Goal: Transaction & Acquisition: Purchase product/service

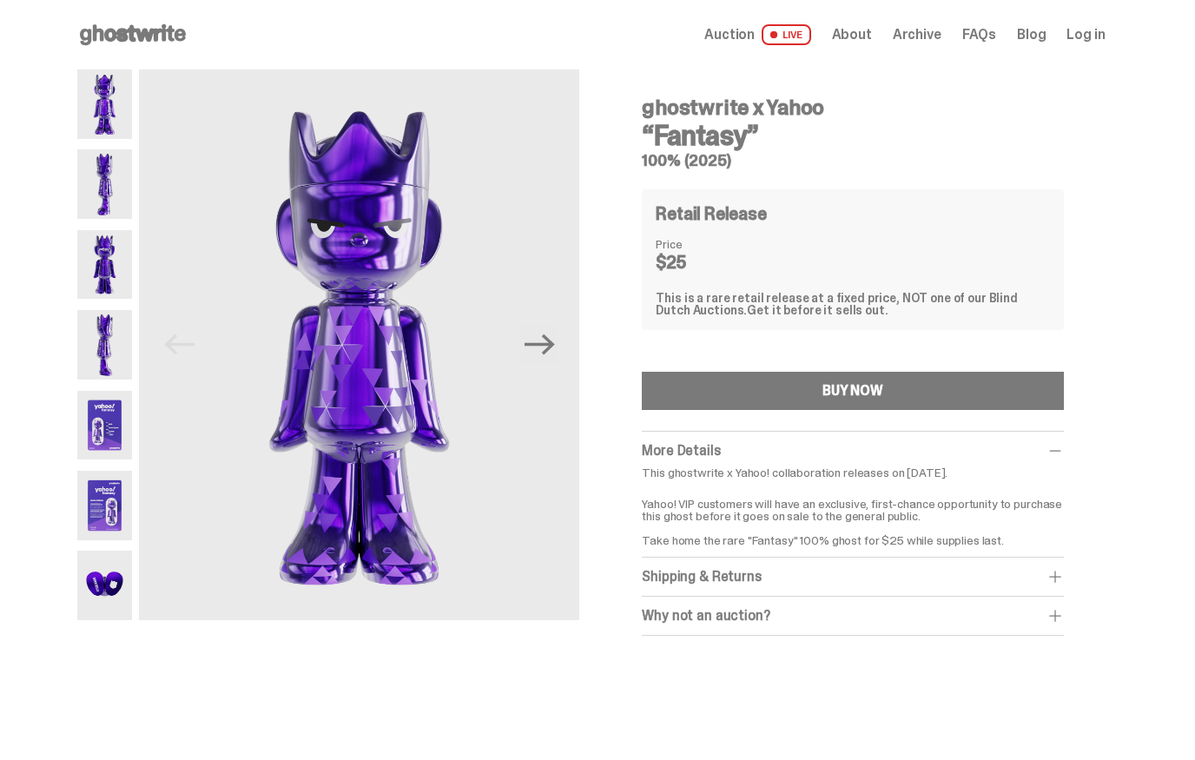
click at [552, 358] on icon "Next" at bounding box center [540, 344] width 30 height 30
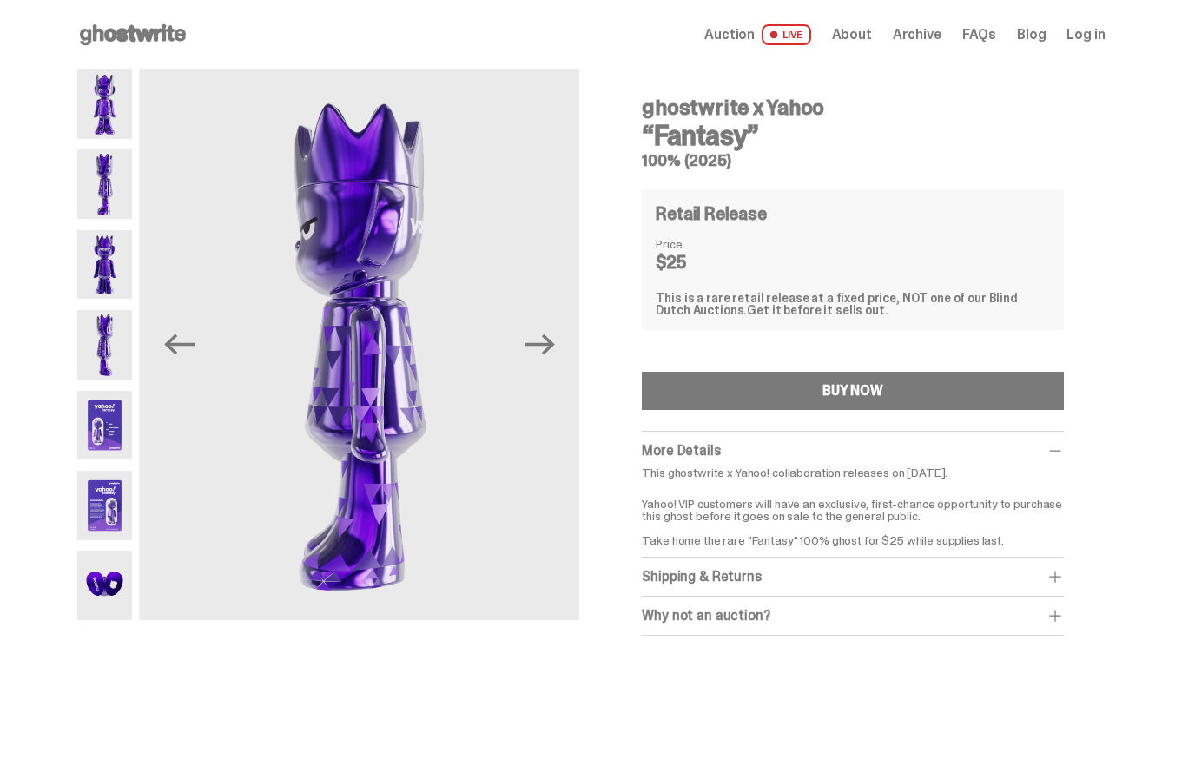
click at [562, 366] on img at bounding box center [360, 344] width 440 height 551
click at [558, 345] on button "Next" at bounding box center [539, 345] width 38 height 38
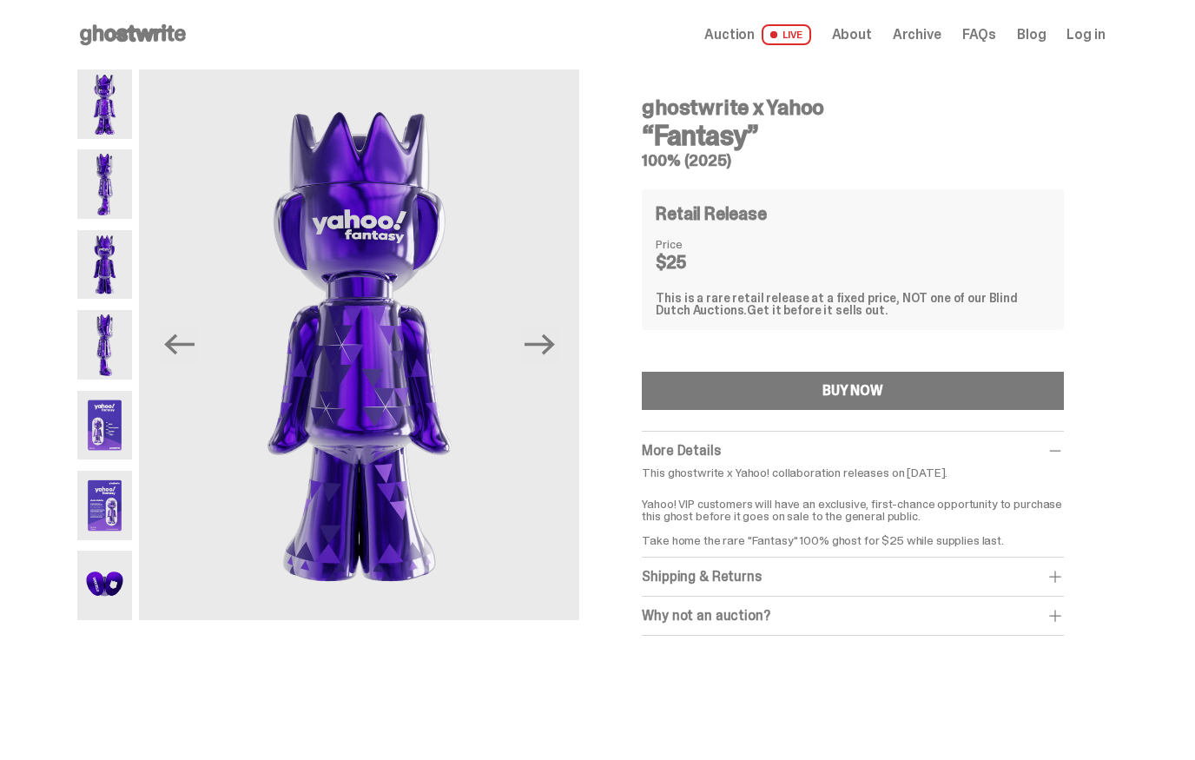
click at [554, 360] on icon "Next" at bounding box center [540, 344] width 30 height 30
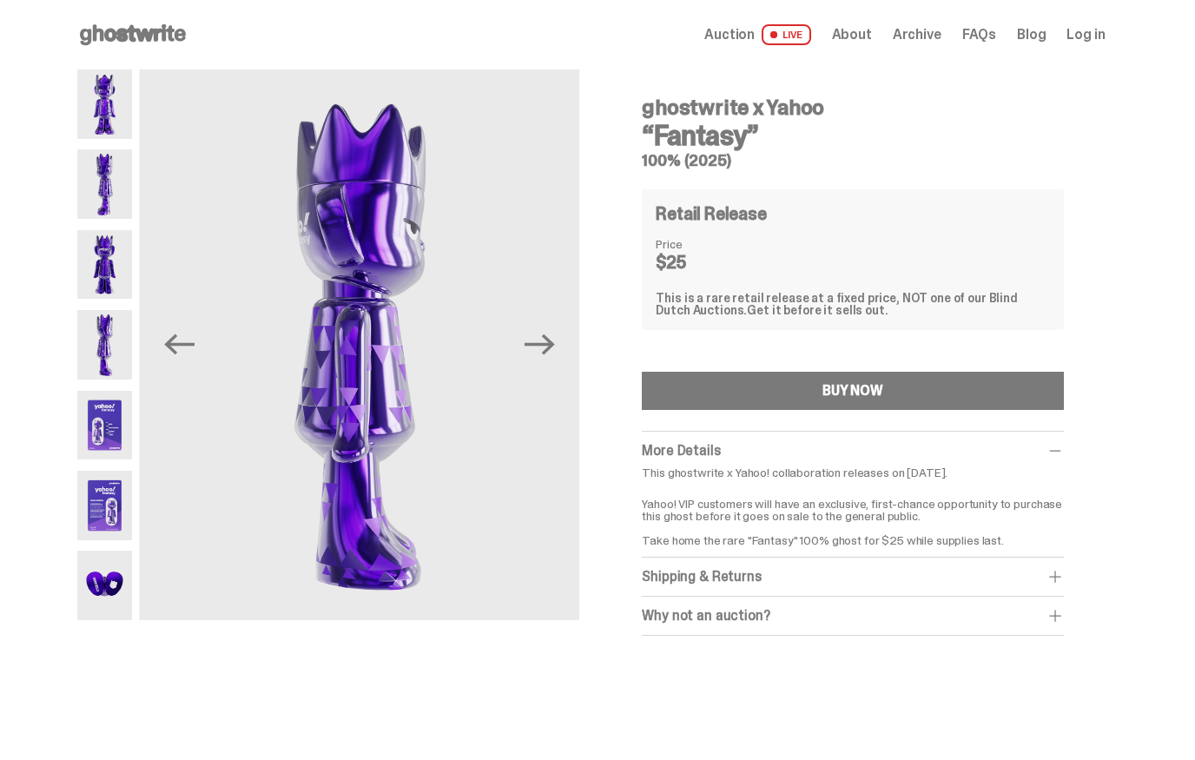
click at [555, 353] on icon "Next" at bounding box center [540, 344] width 30 height 30
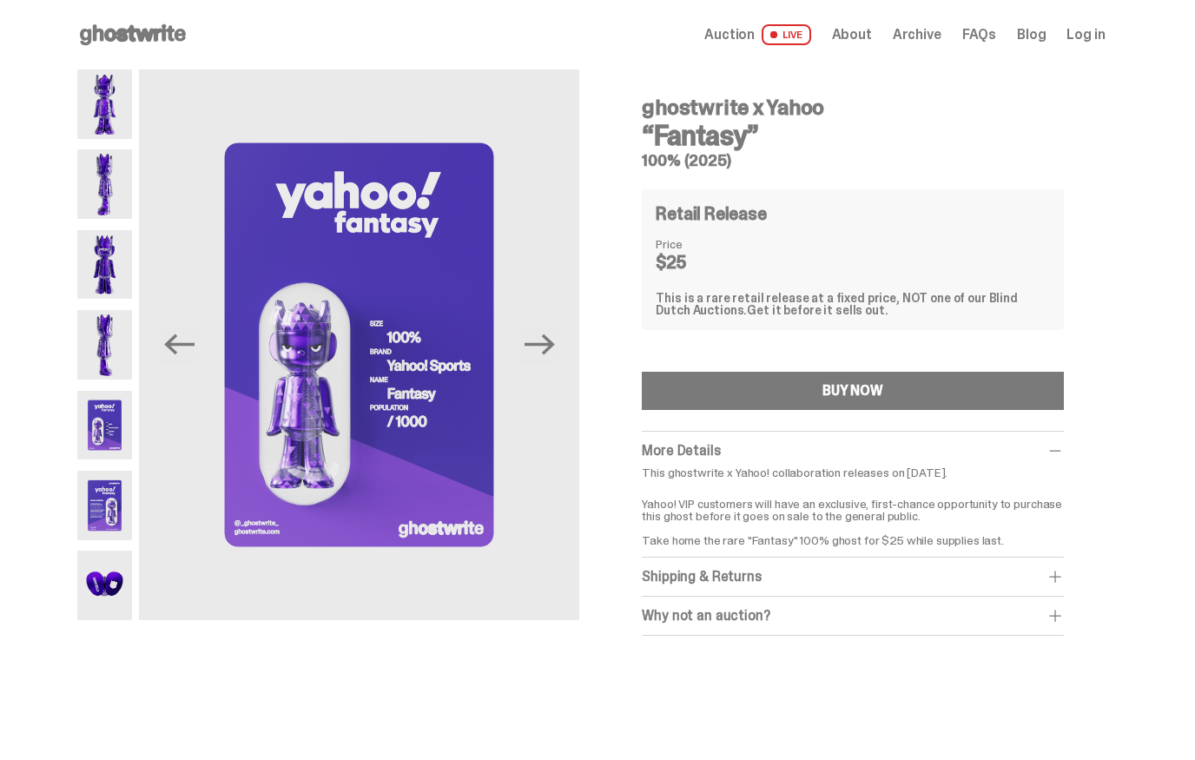
click at [902, 393] on button "BUY NOW" at bounding box center [852, 391] width 421 height 38
